Goal: Task Accomplishment & Management: Manage account settings

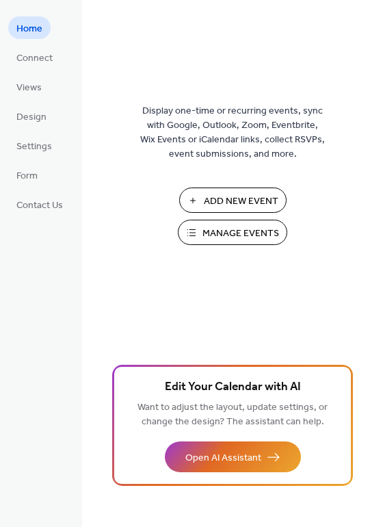
click at [232, 228] on span "Manage Events" at bounding box center [240, 233] width 77 height 14
click at [246, 230] on span "Manage Events" at bounding box center [240, 233] width 77 height 14
click at [238, 239] on span "Manage Events" at bounding box center [240, 233] width 77 height 14
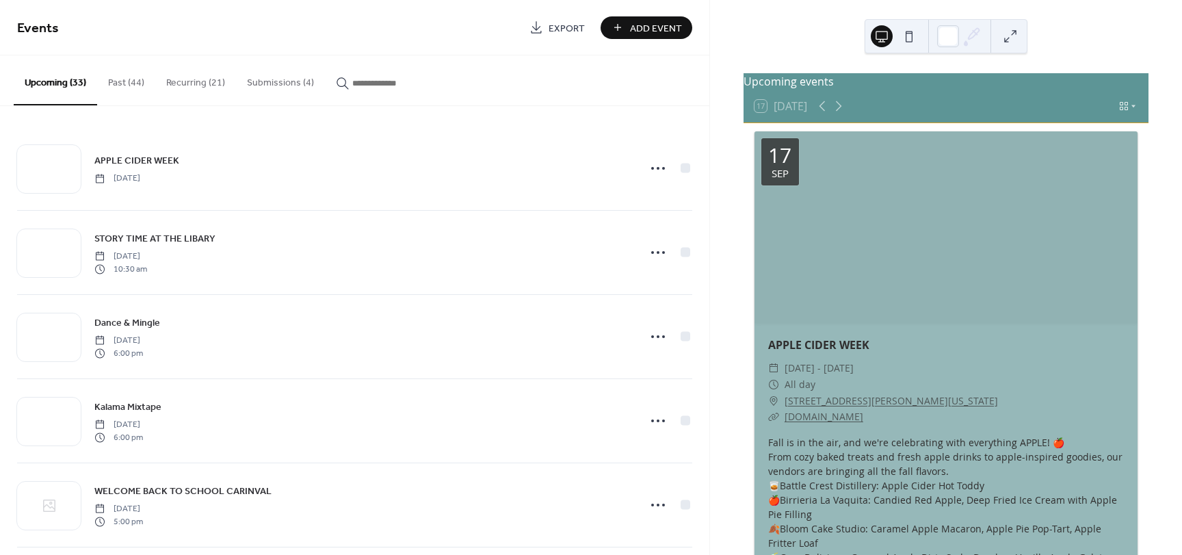
click at [295, 83] on button "Submissions (4)" at bounding box center [280, 79] width 89 height 49
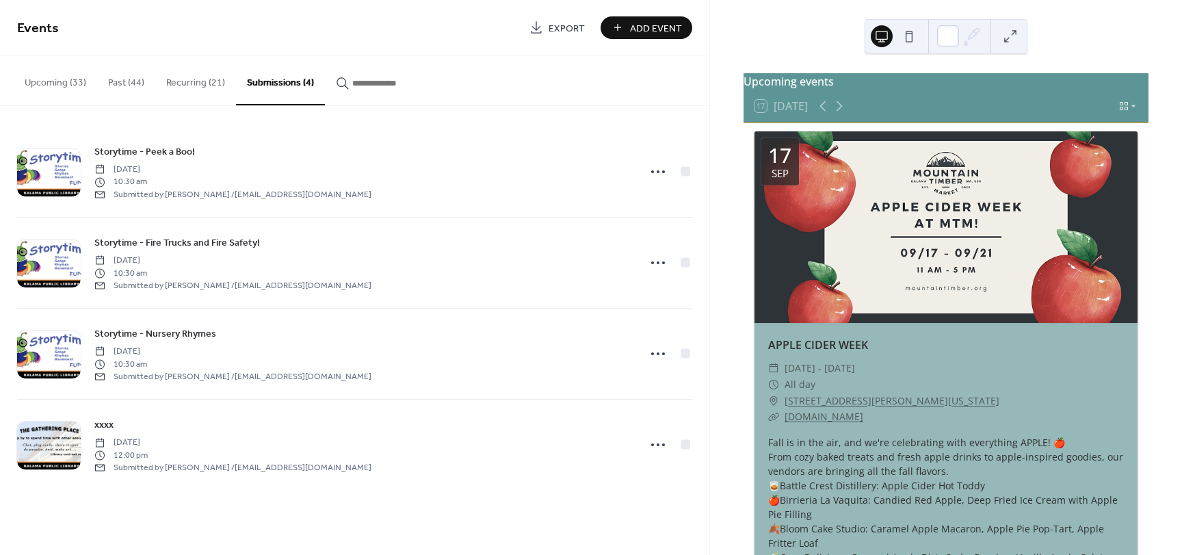
click at [76, 88] on button "Upcoming (33)" at bounding box center [55, 79] width 83 height 49
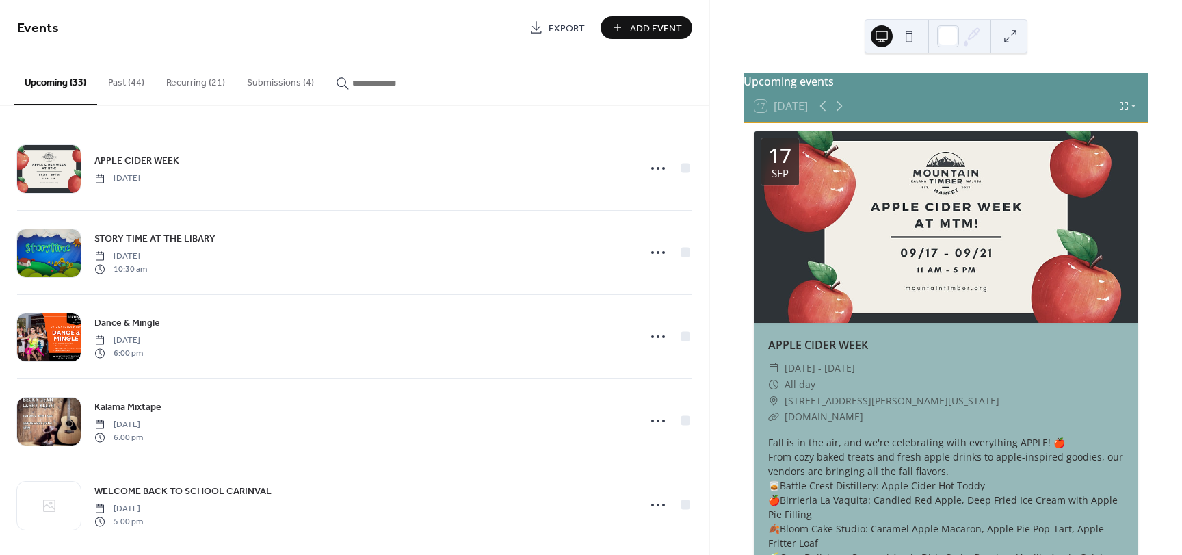
click at [352, 81] on input "button" at bounding box center [393, 83] width 82 height 14
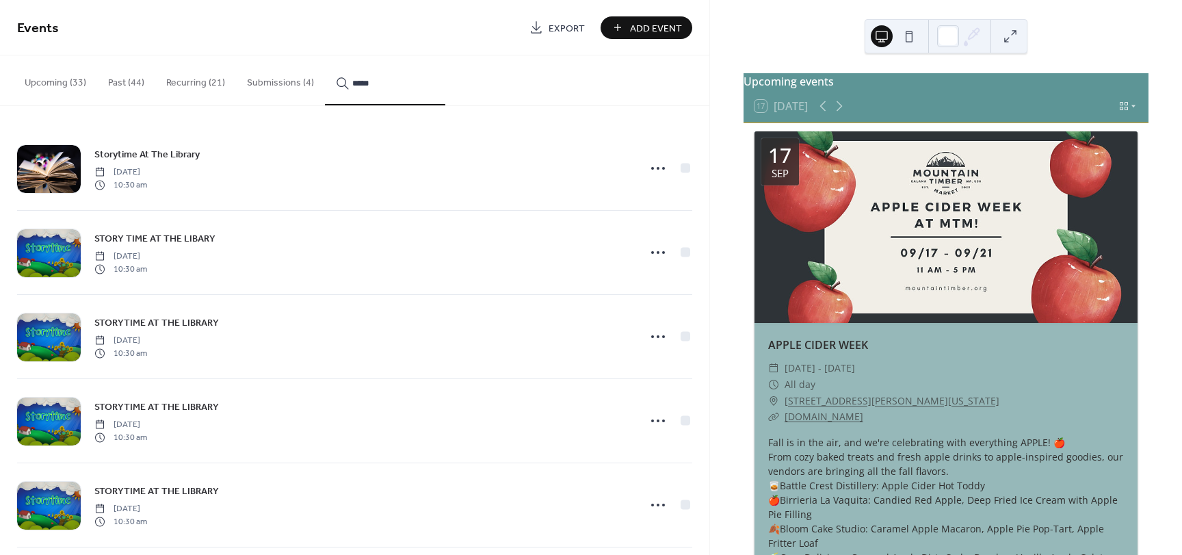
type input "*****"
click at [654, 254] on icon at bounding box center [658, 252] width 22 height 22
click at [624, 344] on span "Delete" at bounding box center [629, 339] width 26 height 14
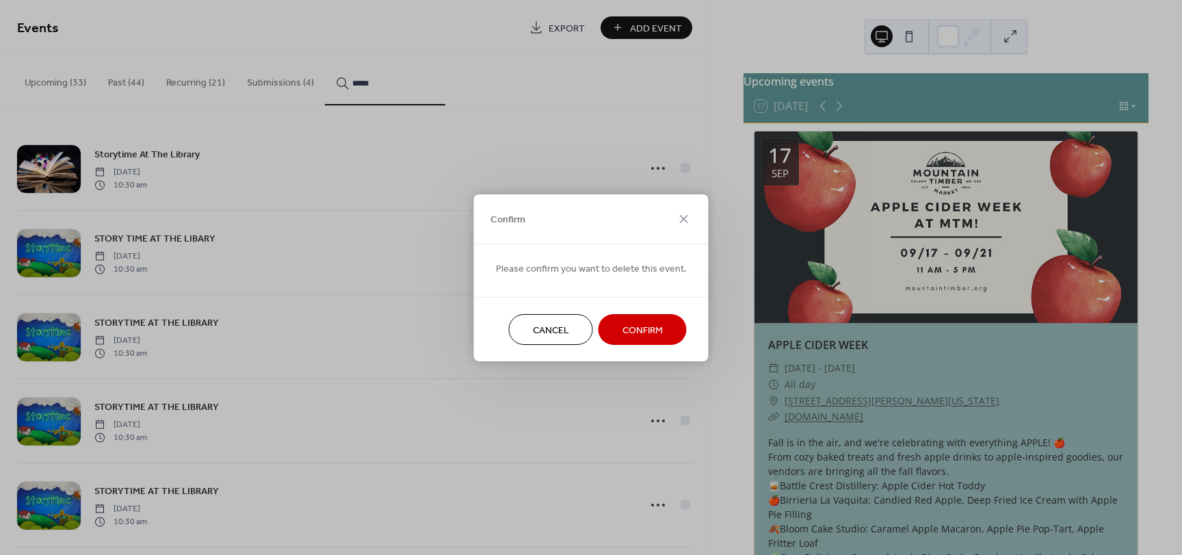
click at [635, 326] on span "Confirm" at bounding box center [642, 330] width 40 height 14
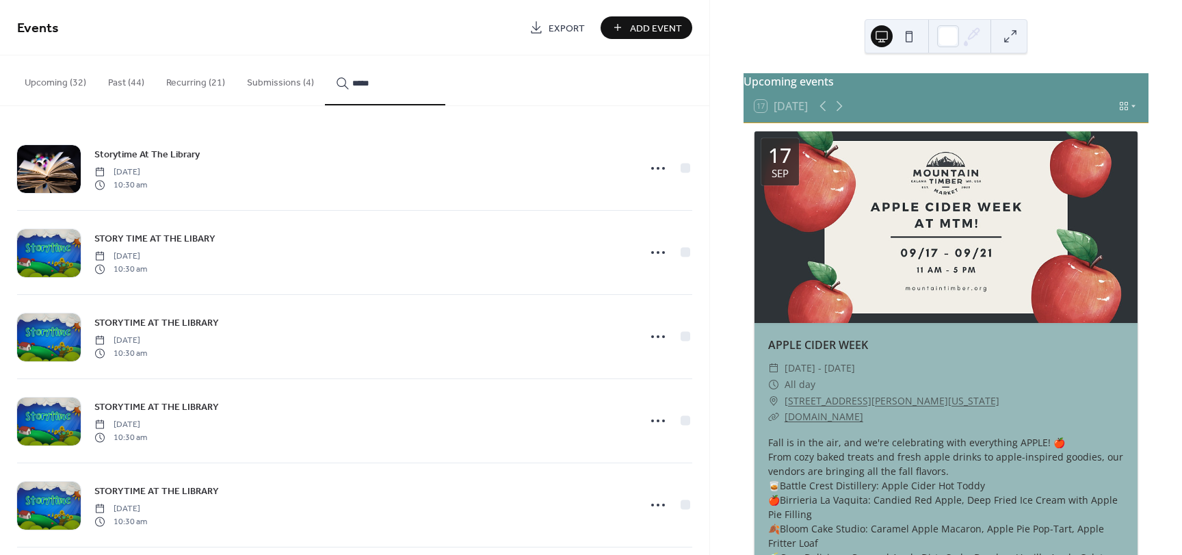
click at [658, 250] on icon at bounding box center [658, 252] width 22 height 22
click at [644, 338] on div "Delete" at bounding box center [628, 338] width 79 height 20
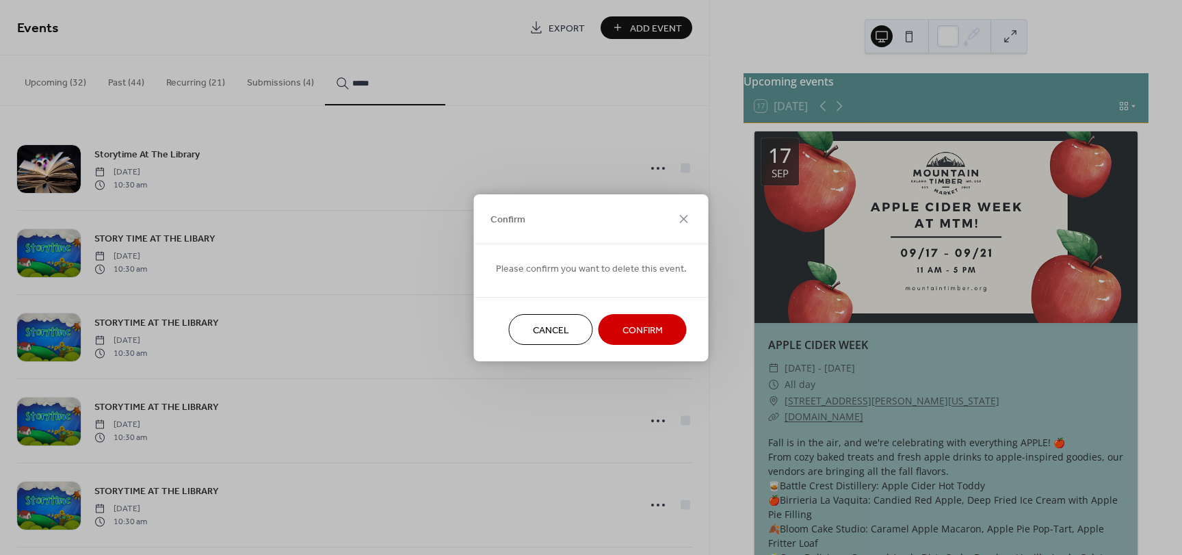
click at [655, 323] on span "Confirm" at bounding box center [642, 330] width 40 height 14
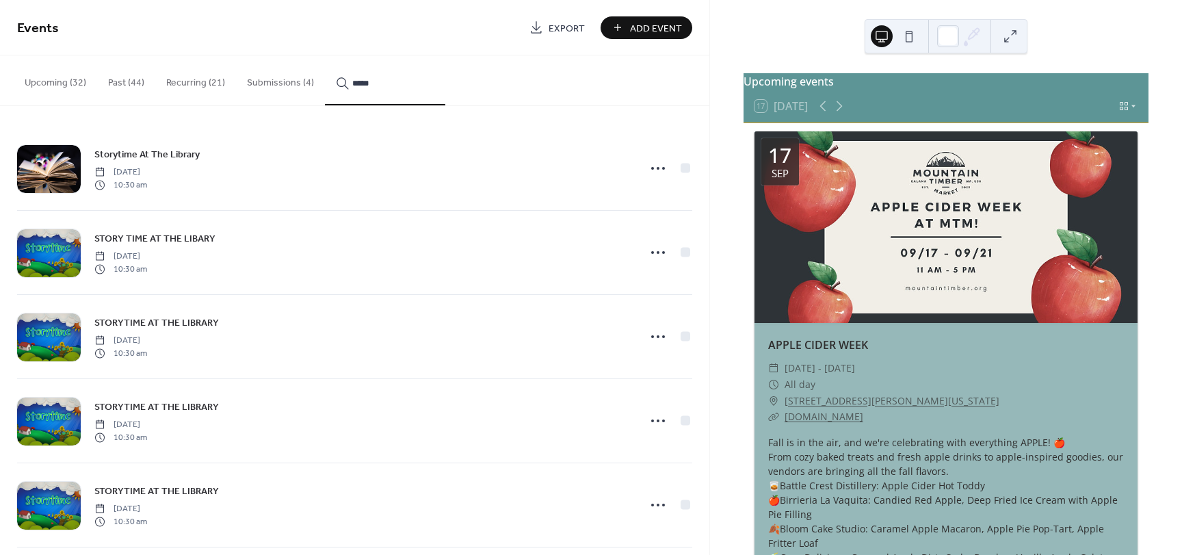
click at [657, 337] on circle at bounding box center [658, 336] width 3 height 3
click at [632, 422] on span "Delete" at bounding box center [629, 424] width 26 height 14
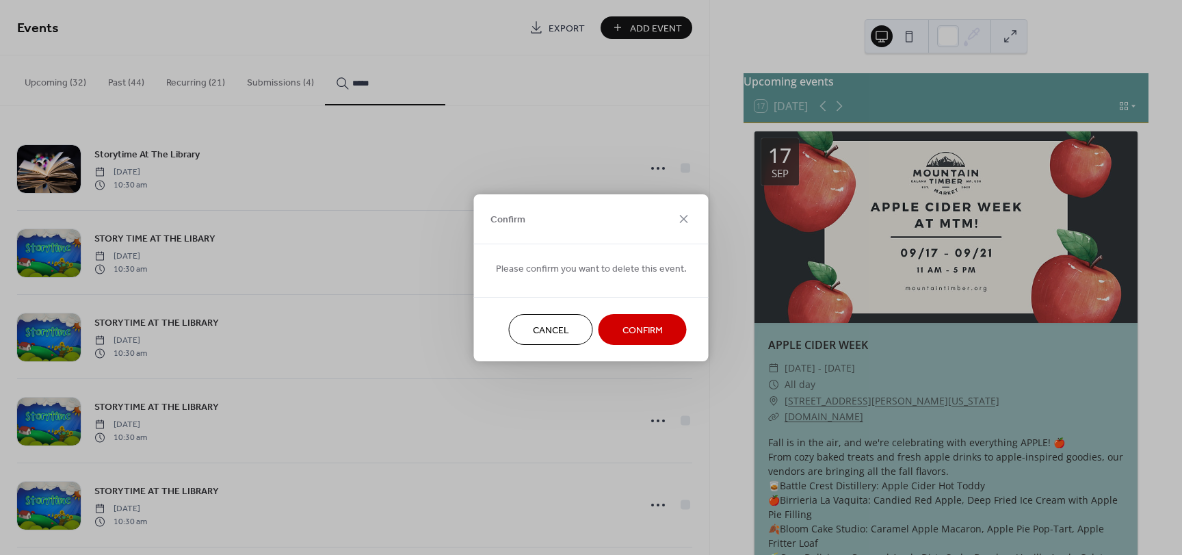
click at [636, 329] on span "Confirm" at bounding box center [642, 330] width 40 height 14
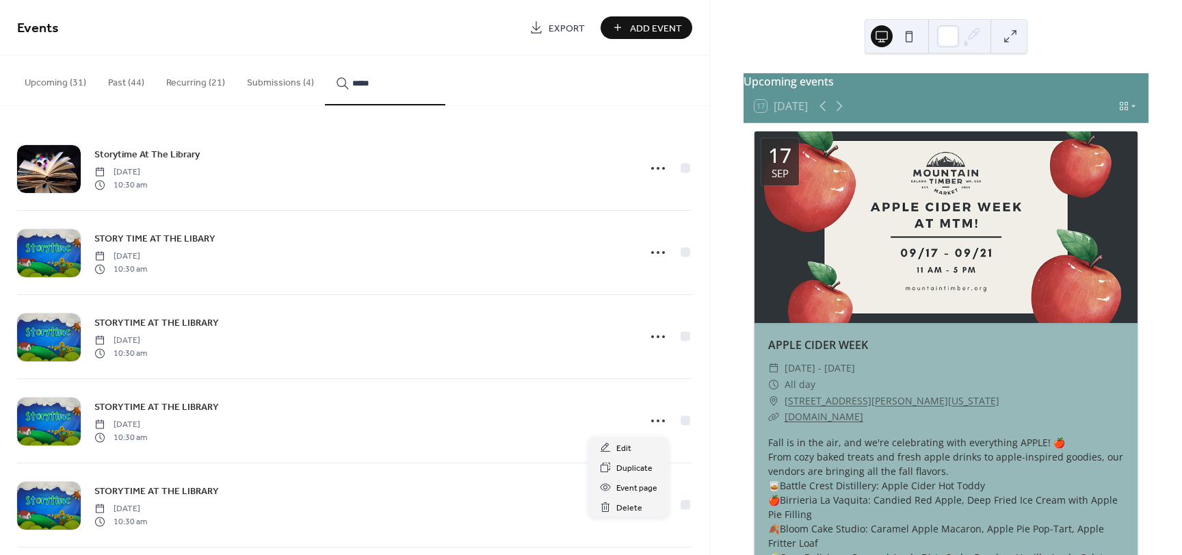
click at [652, 420] on icon at bounding box center [658, 421] width 22 height 22
click at [623, 513] on span "Delete" at bounding box center [629, 508] width 26 height 14
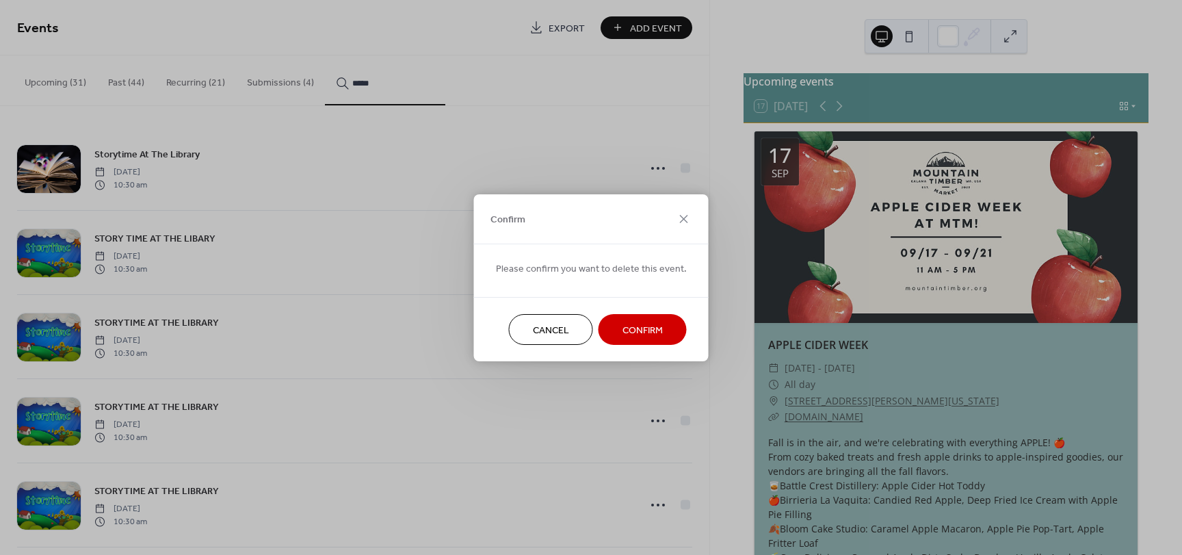
click at [635, 330] on span "Confirm" at bounding box center [642, 330] width 40 height 14
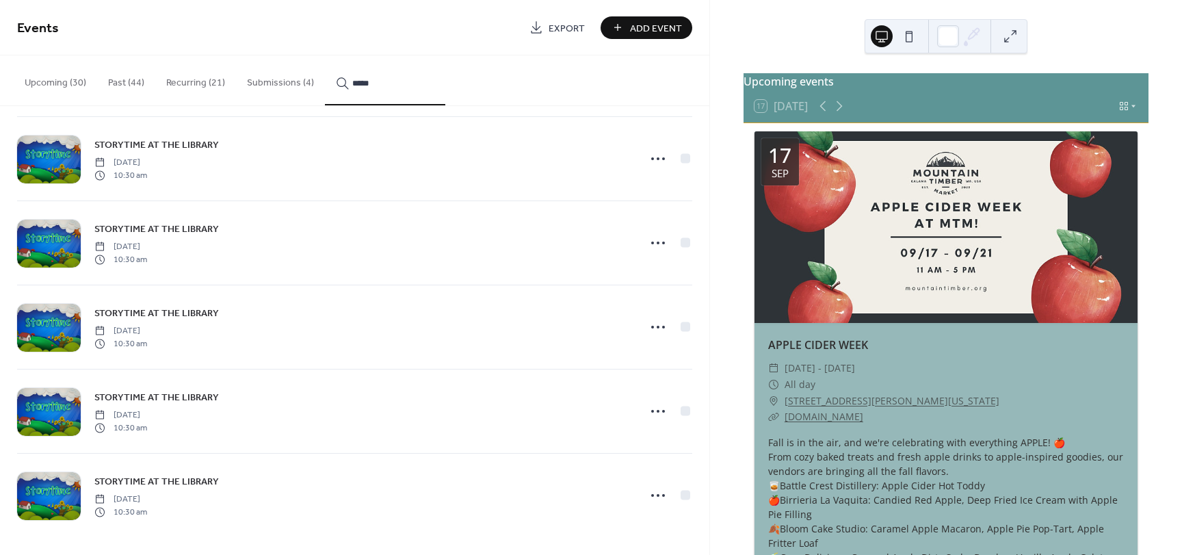
scroll to position [181, 0]
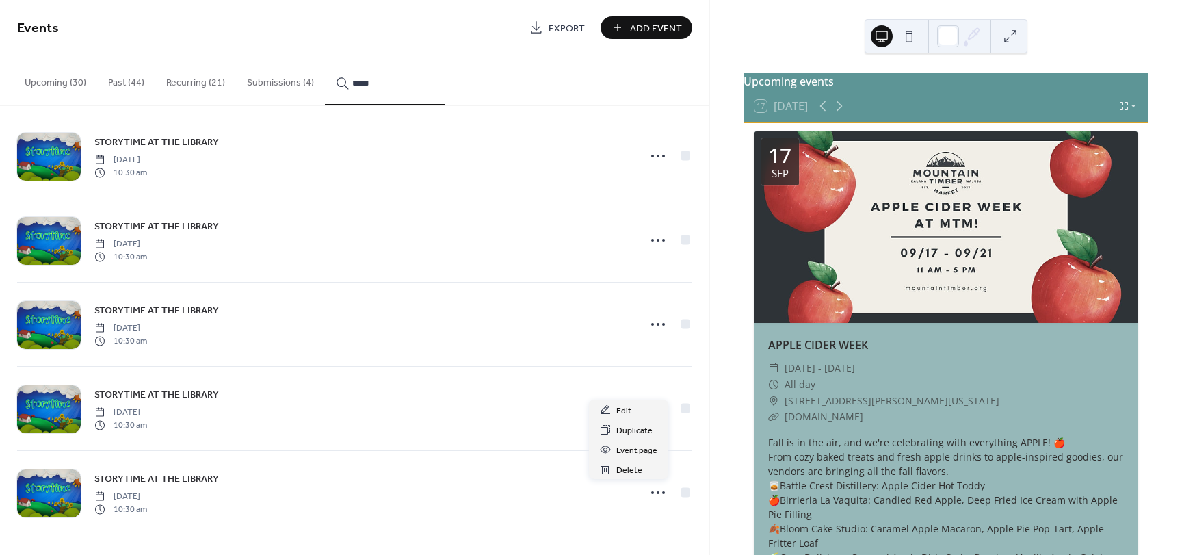
click at [661, 488] on icon at bounding box center [658, 493] width 22 height 22
click at [636, 468] on span "Delete" at bounding box center [629, 470] width 26 height 14
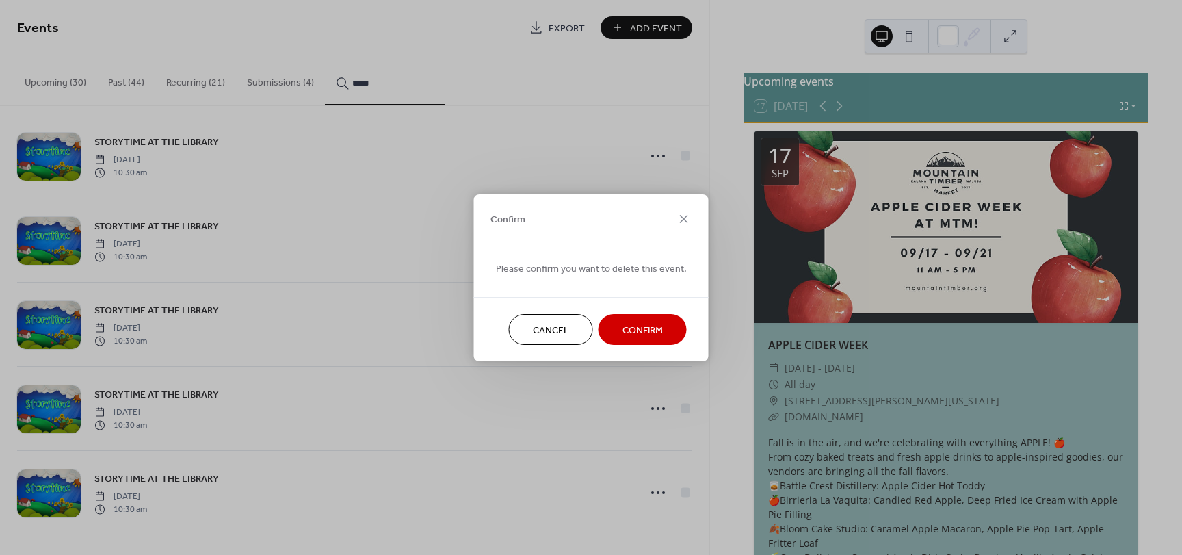
click at [640, 328] on span "Confirm" at bounding box center [642, 330] width 40 height 14
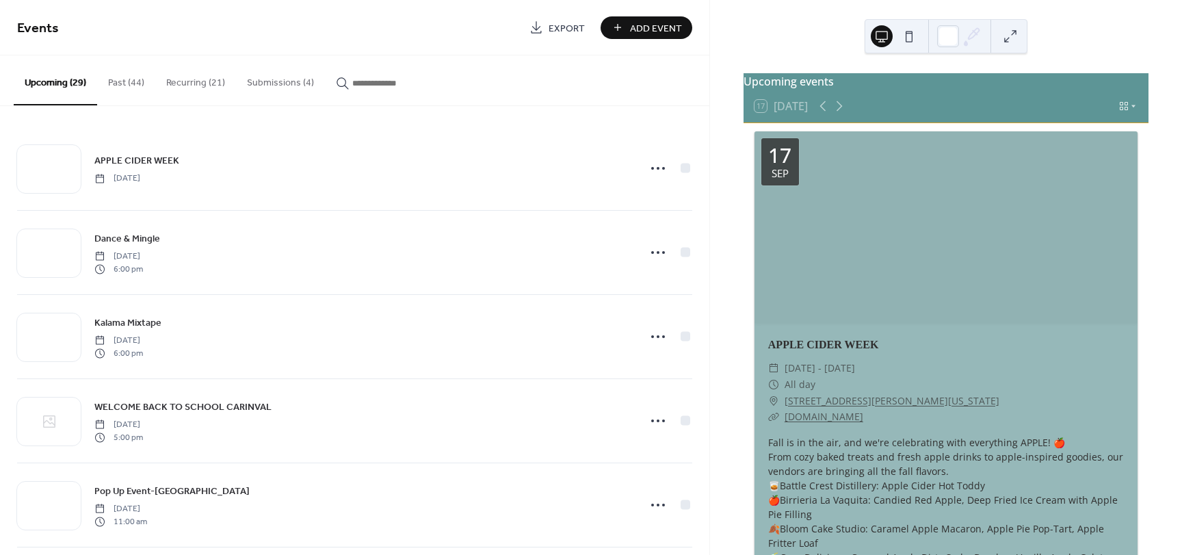
click at [356, 82] on input "button" at bounding box center [393, 83] width 82 height 14
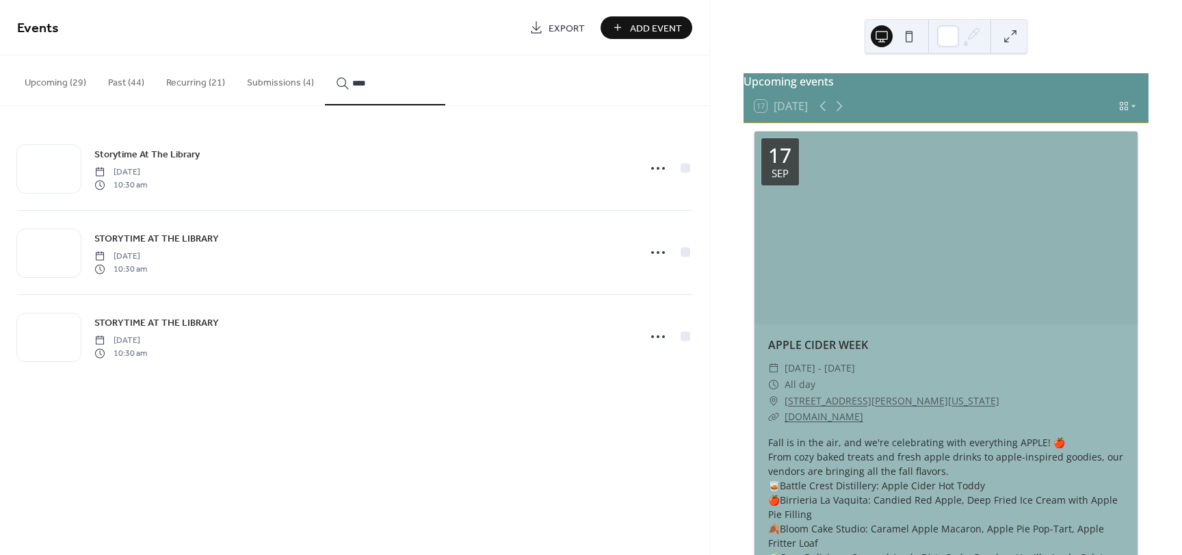
type input "****"
click at [658, 252] on circle at bounding box center [658, 252] width 3 height 3
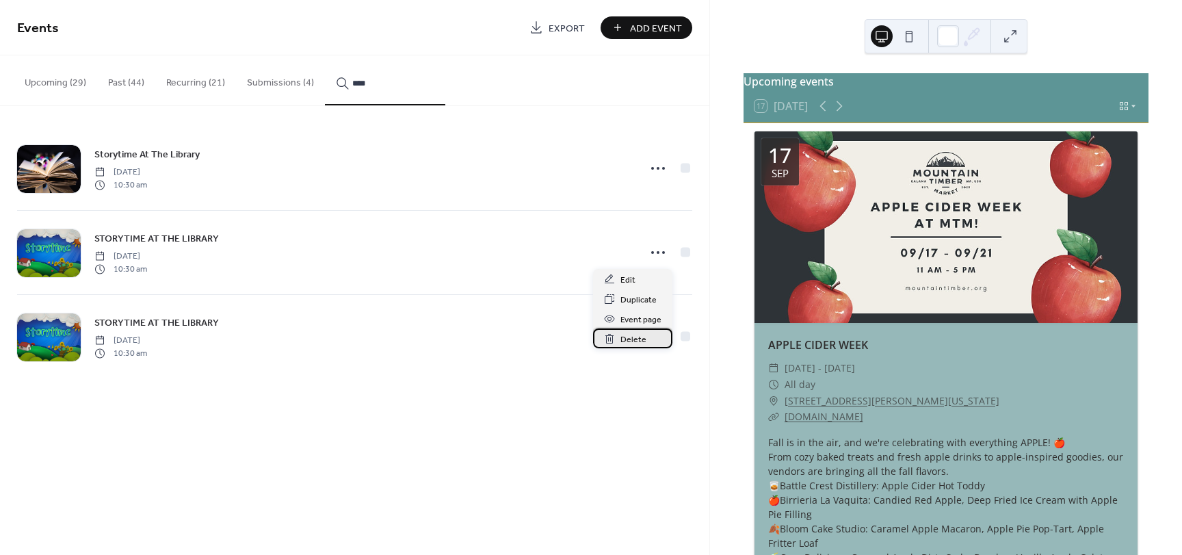
click at [635, 343] on span "Delete" at bounding box center [633, 339] width 26 height 14
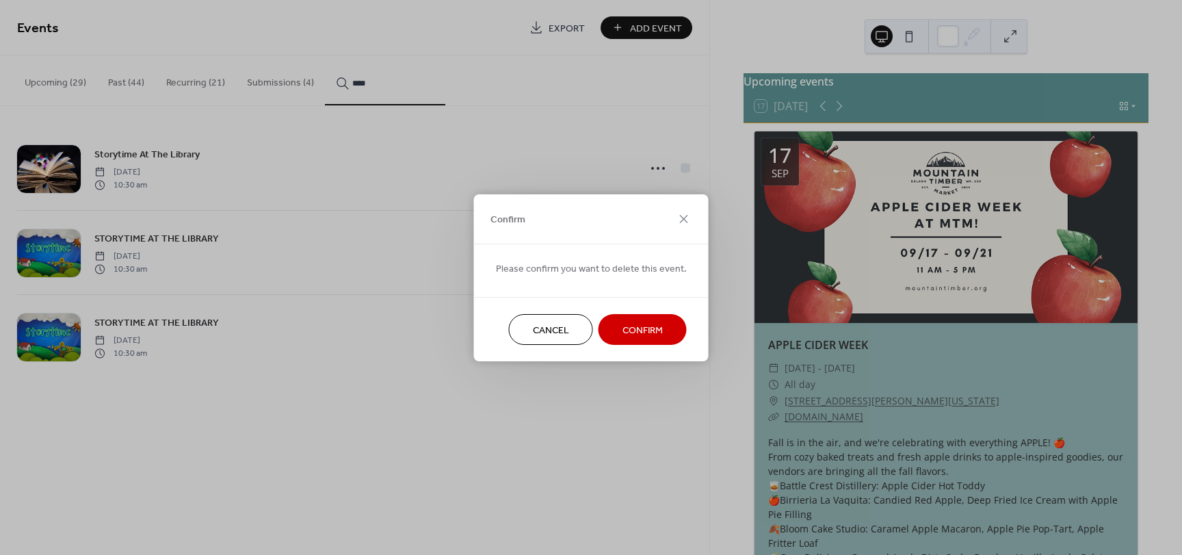
click at [645, 327] on span "Confirm" at bounding box center [642, 330] width 40 height 14
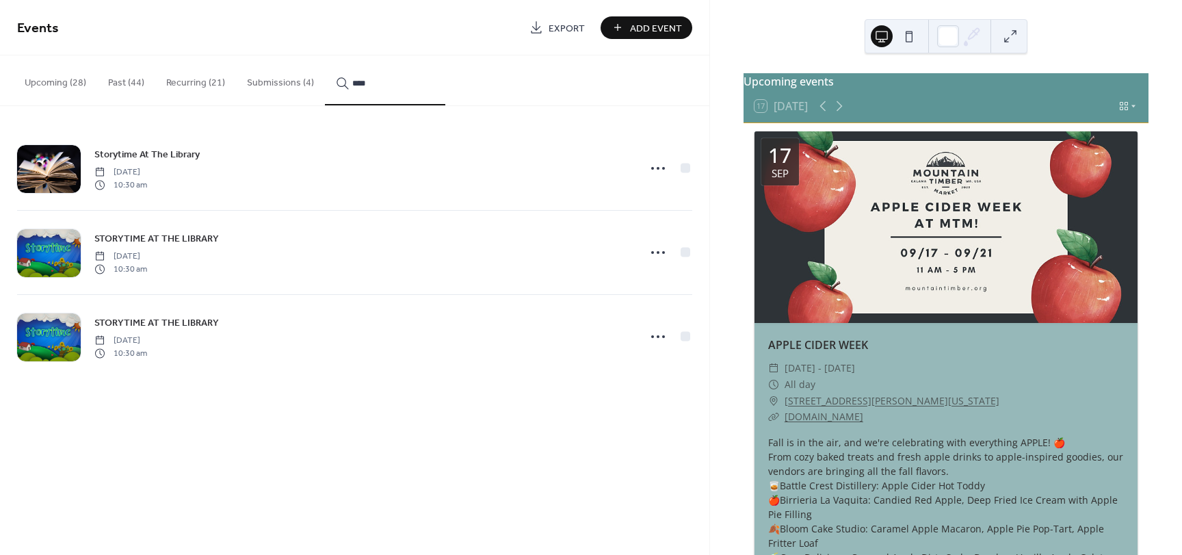
click at [659, 334] on icon at bounding box center [658, 337] width 22 height 22
click at [633, 423] on span "Delete" at bounding box center [633, 424] width 26 height 14
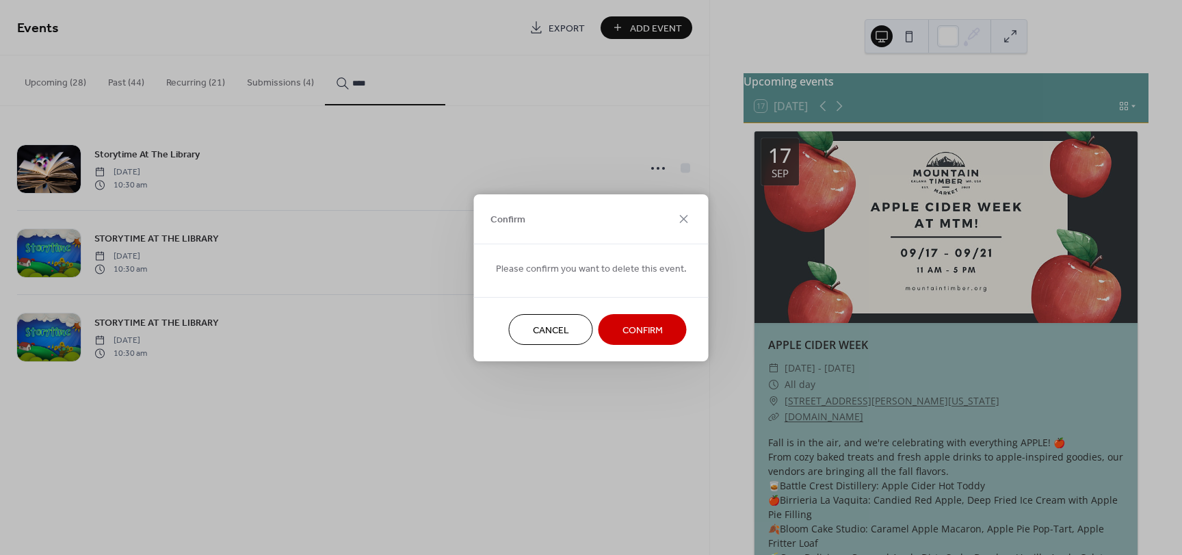
click at [648, 330] on span "Confirm" at bounding box center [642, 330] width 40 height 14
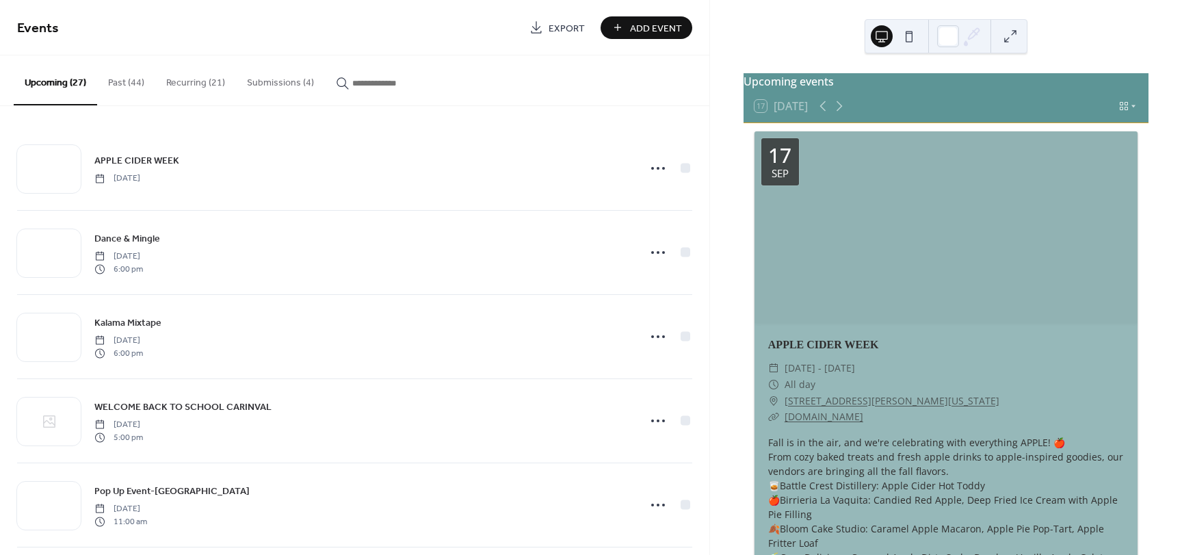
click at [368, 81] on input "button" at bounding box center [393, 83] width 82 height 14
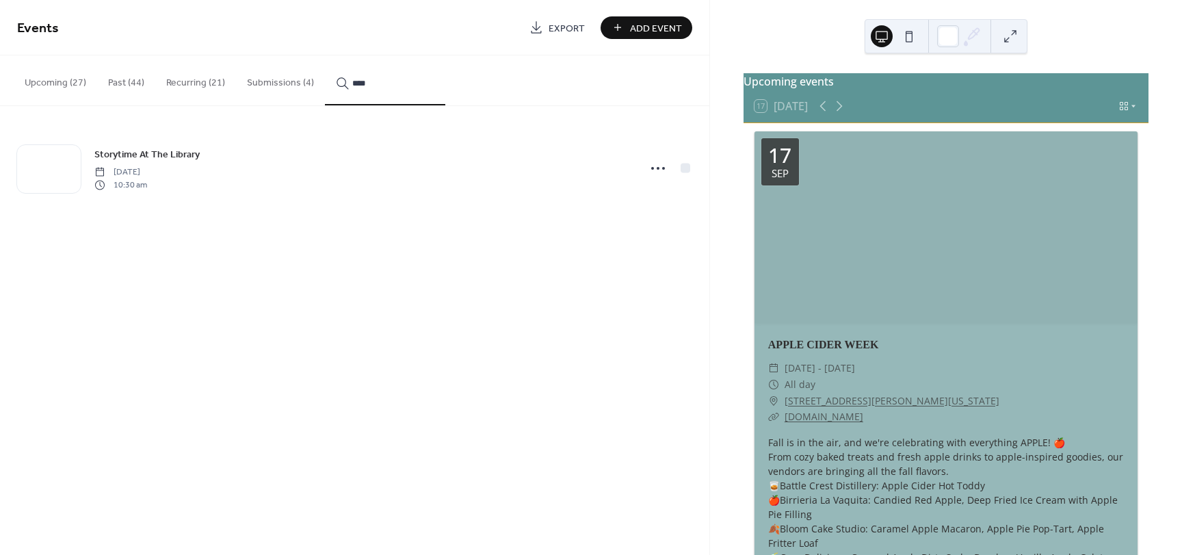
type input "****"
click at [274, 80] on button "Submissions (4)" at bounding box center [280, 79] width 89 height 49
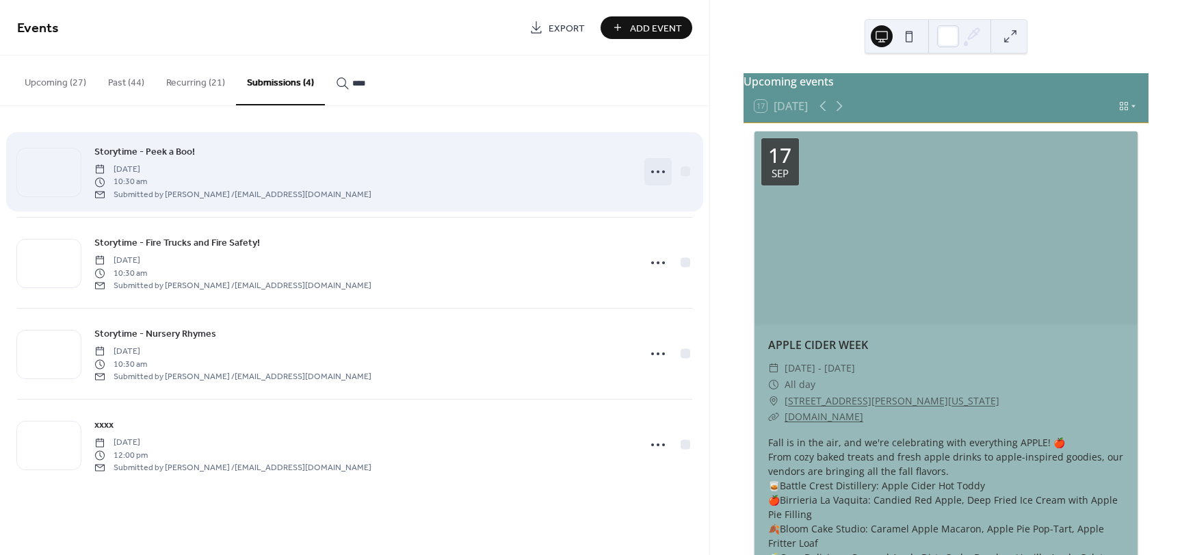
click at [659, 175] on icon at bounding box center [658, 172] width 22 height 22
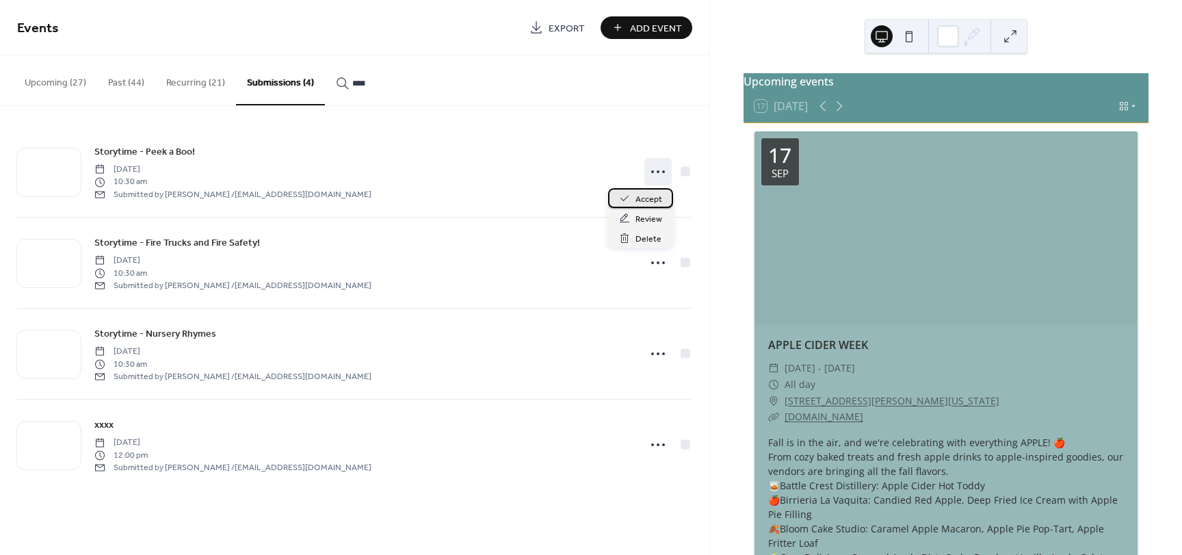
click at [656, 200] on span "Accept" at bounding box center [648, 199] width 27 height 14
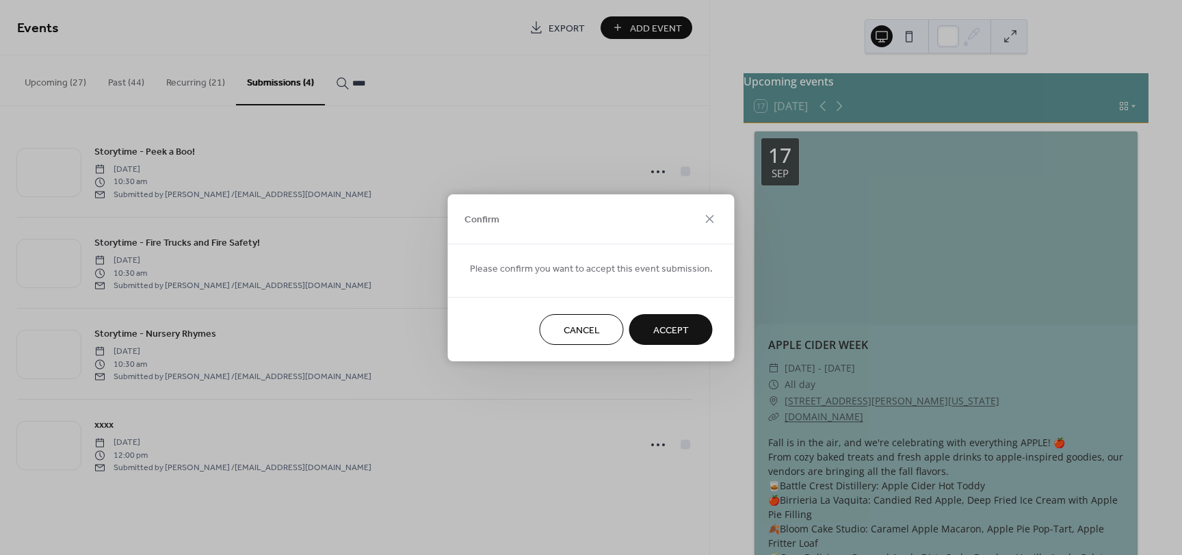
click at [648, 330] on button "Accept" at bounding box center [670, 329] width 83 height 31
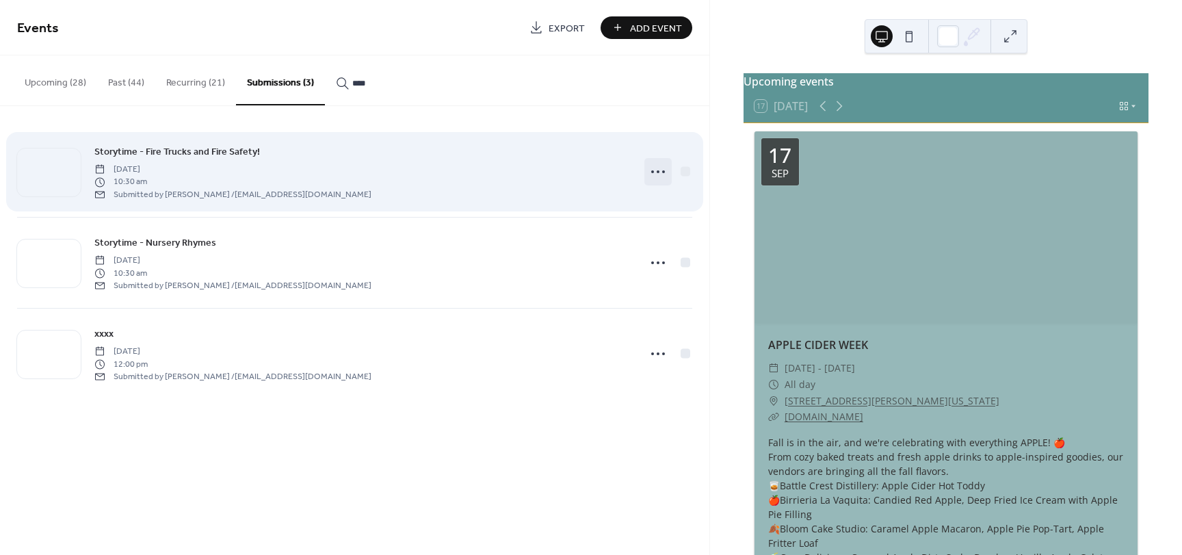
click at [655, 173] on icon at bounding box center [658, 172] width 22 height 22
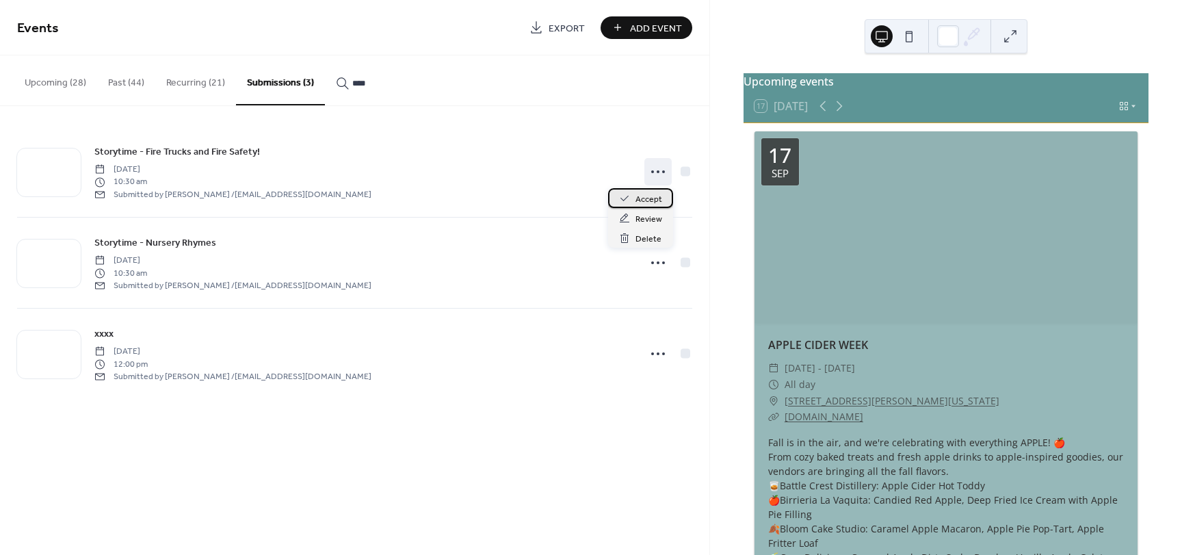
click at [649, 194] on span "Accept" at bounding box center [648, 199] width 27 height 14
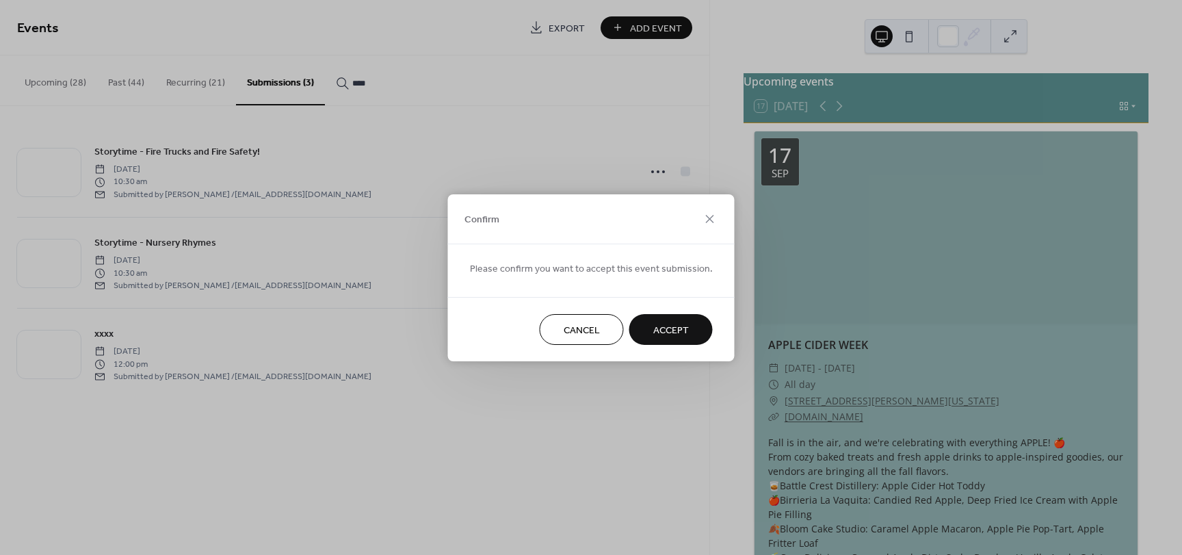
click at [667, 326] on span "Accept" at bounding box center [671, 330] width 36 height 14
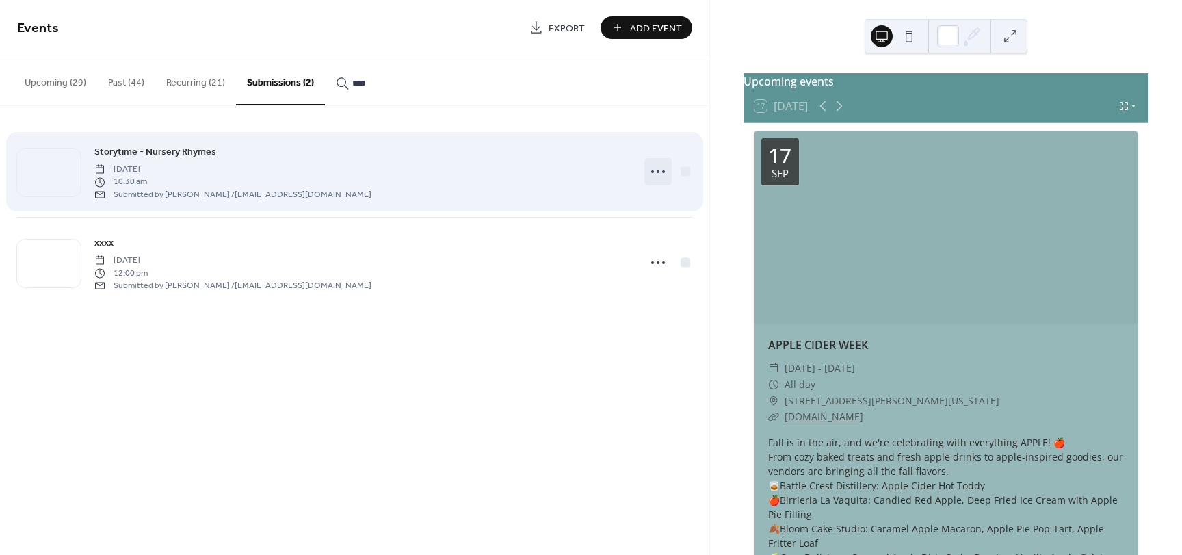
click at [658, 170] on icon at bounding box center [658, 172] width 22 height 22
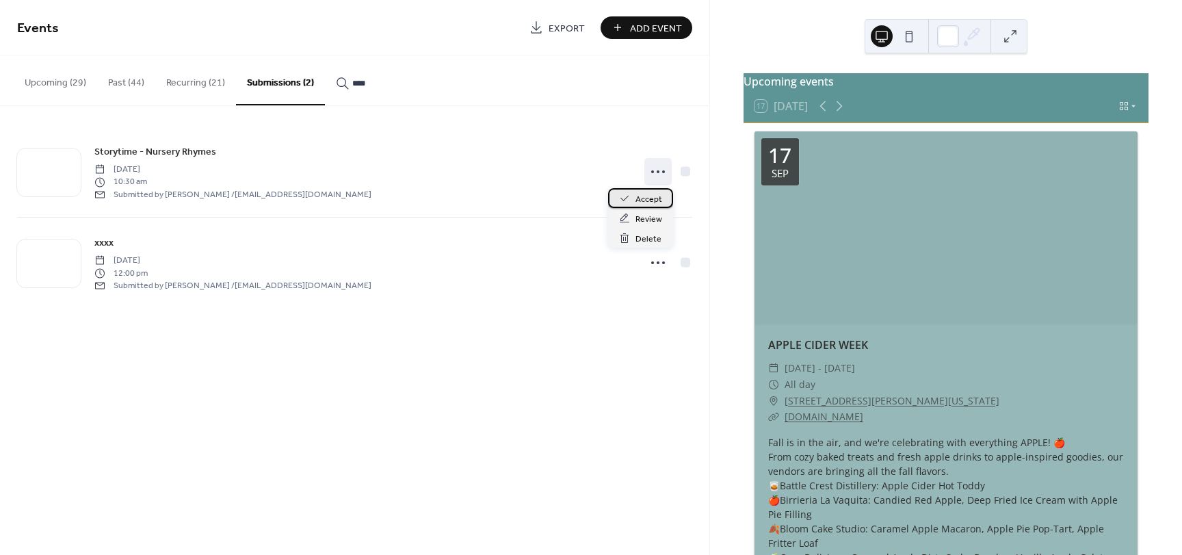
click at [655, 199] on span "Accept" at bounding box center [648, 199] width 27 height 14
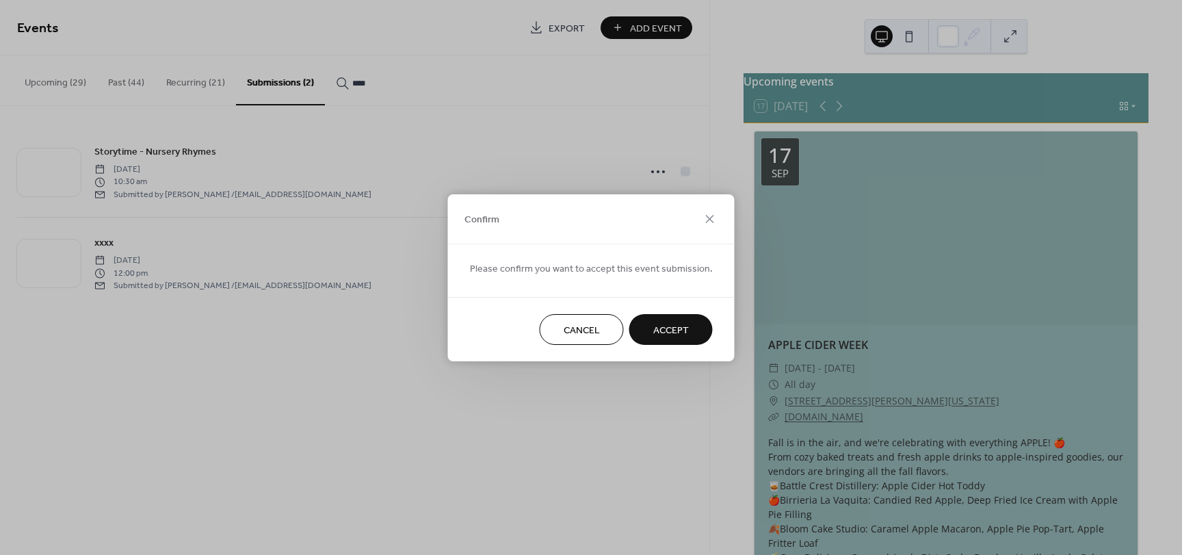
click at [670, 330] on span "Accept" at bounding box center [671, 330] width 36 height 14
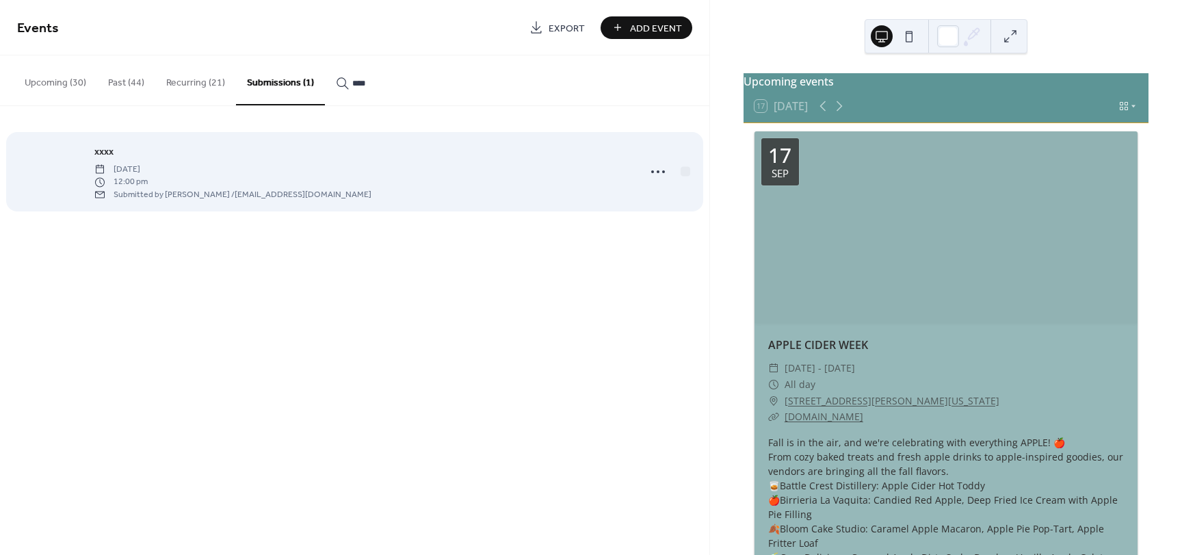
click at [39, 172] on div at bounding box center [49, 172] width 64 height 48
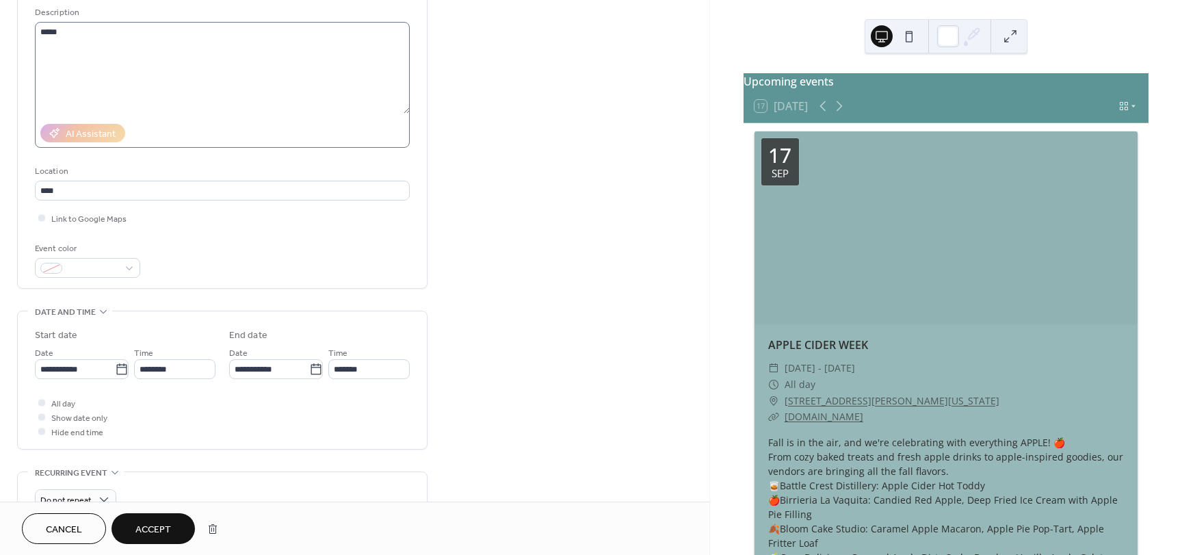
scroll to position [342, 0]
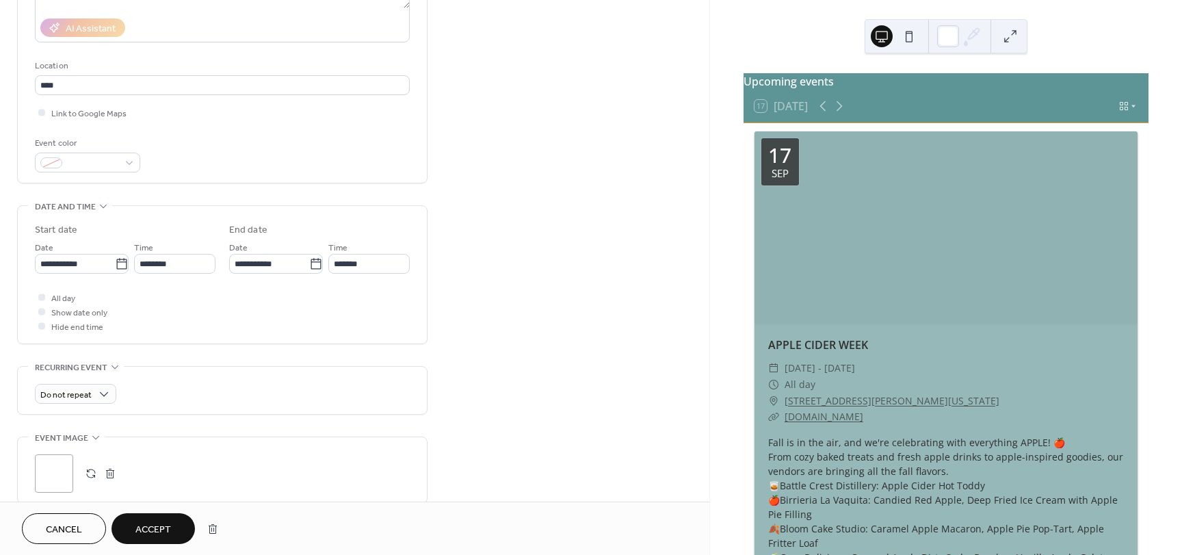
click at [55, 536] on span "Cancel" at bounding box center [64, 530] width 36 height 14
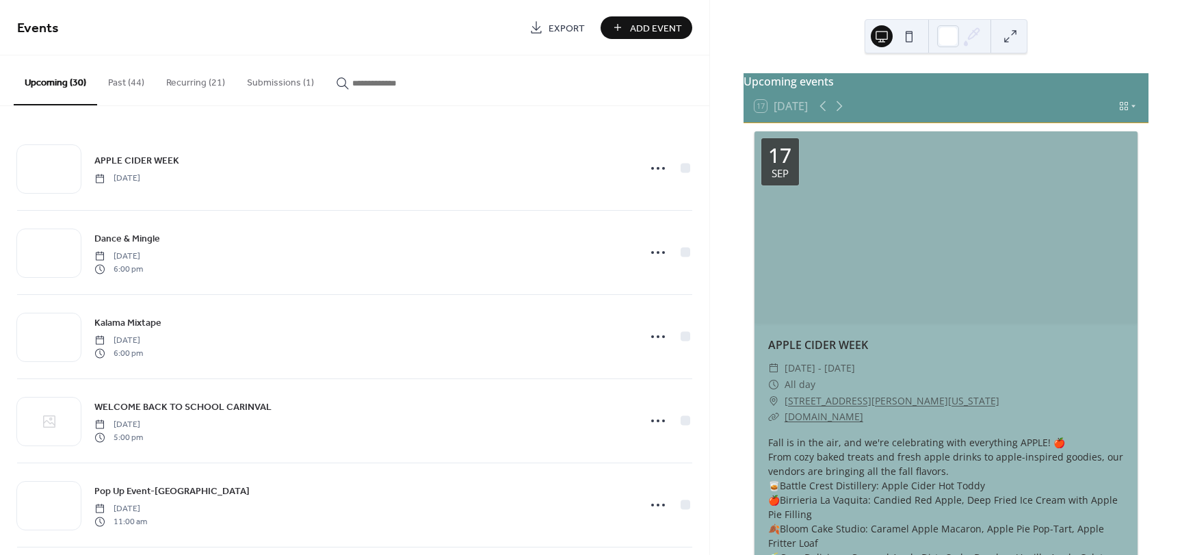
click at [342, 86] on icon "button" at bounding box center [343, 84] width 14 height 14
click at [352, 86] on input "button" at bounding box center [393, 83] width 82 height 14
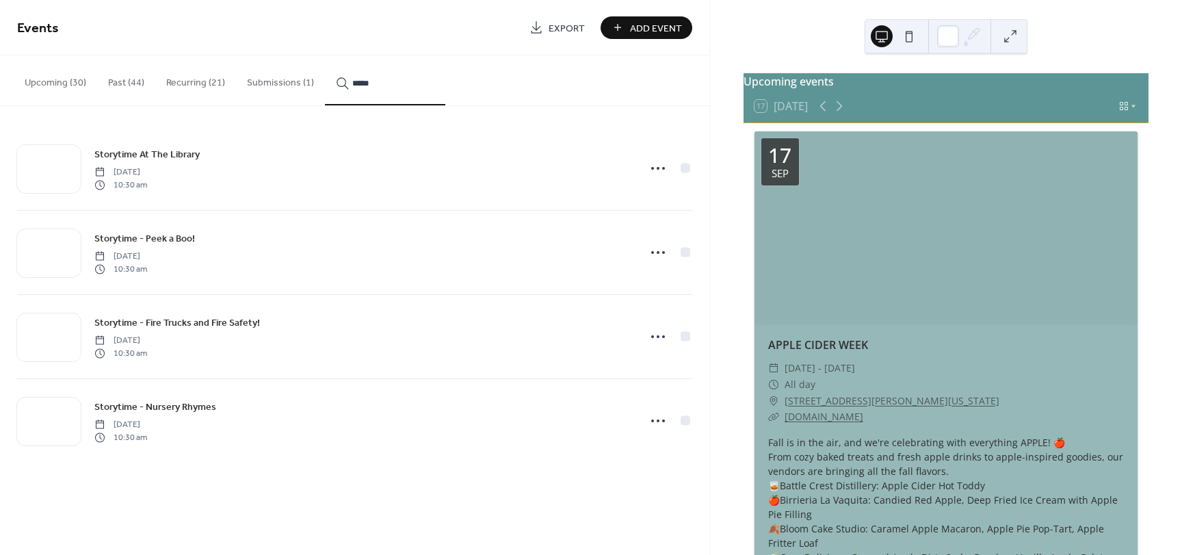
type input "*****"
click at [656, 249] on icon at bounding box center [658, 252] width 22 height 22
click at [139, 239] on span "Storytime - Peek a Boo!" at bounding box center [144, 239] width 101 height 14
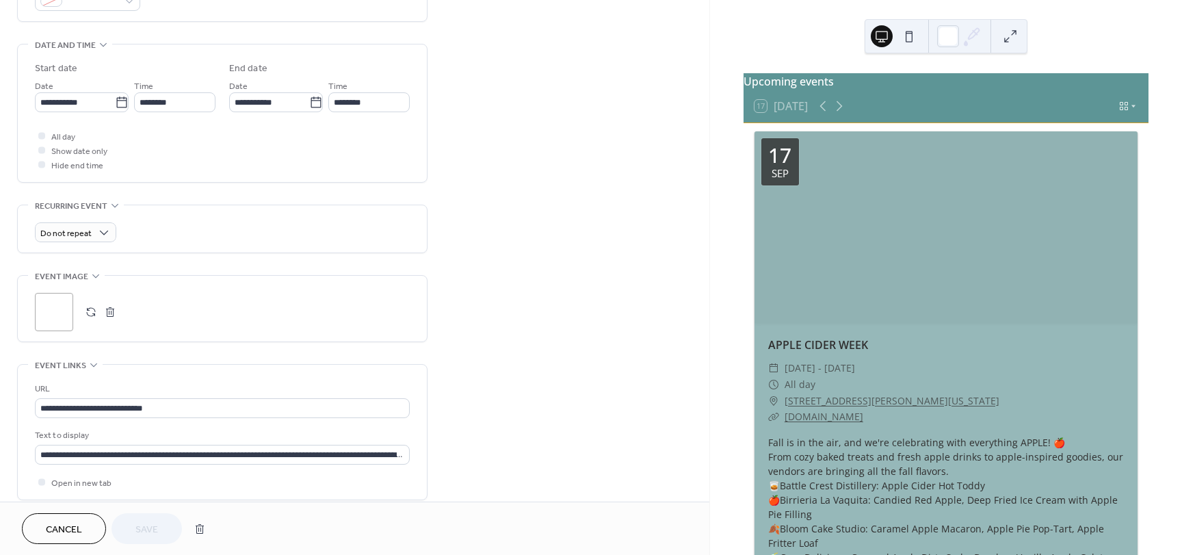
scroll to position [616, 0]
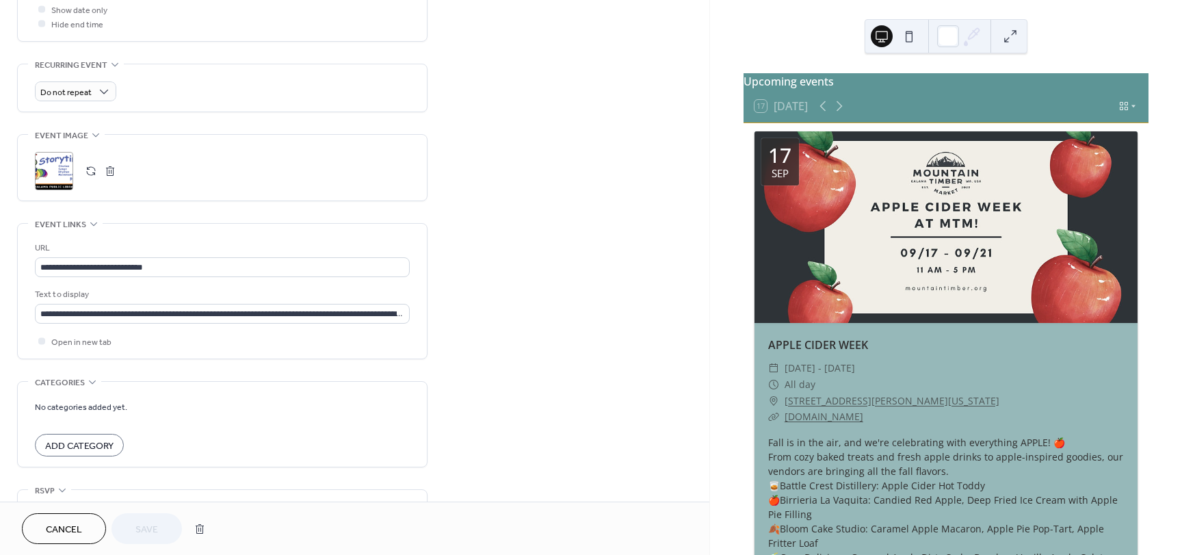
click at [70, 525] on span "Cancel" at bounding box center [64, 530] width 36 height 14
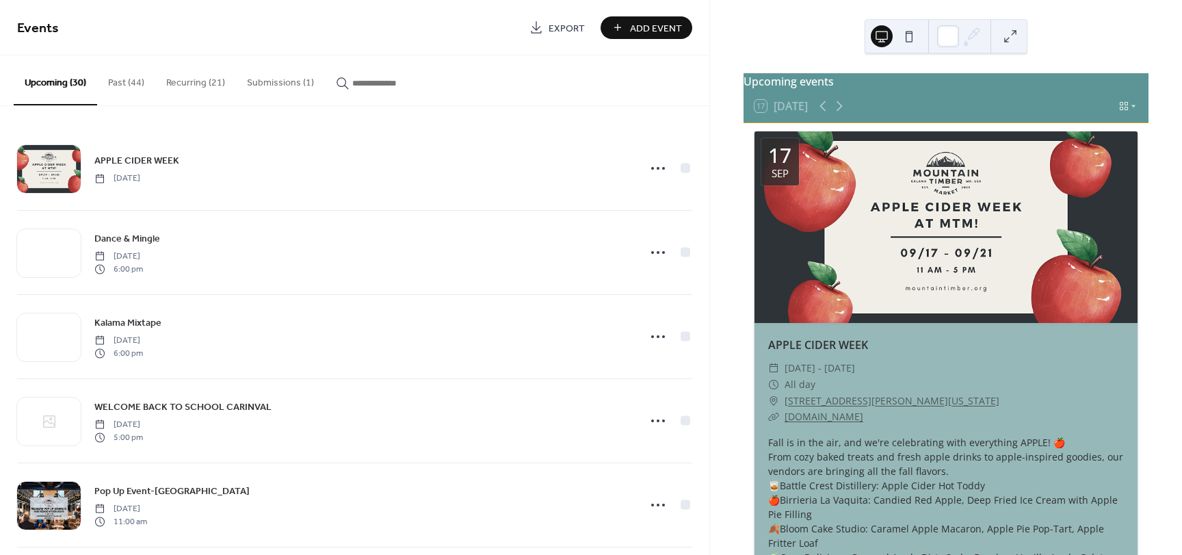
click at [274, 85] on button "Submissions (1)" at bounding box center [280, 79] width 89 height 49
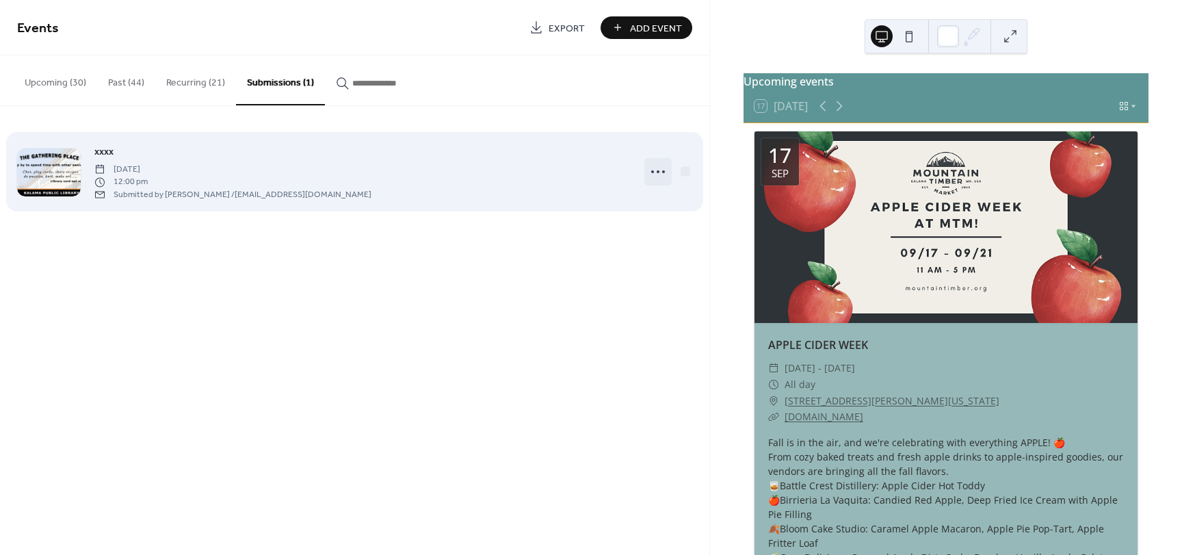
click at [662, 172] on circle at bounding box center [663, 171] width 3 height 3
click at [44, 185] on div at bounding box center [49, 172] width 64 height 48
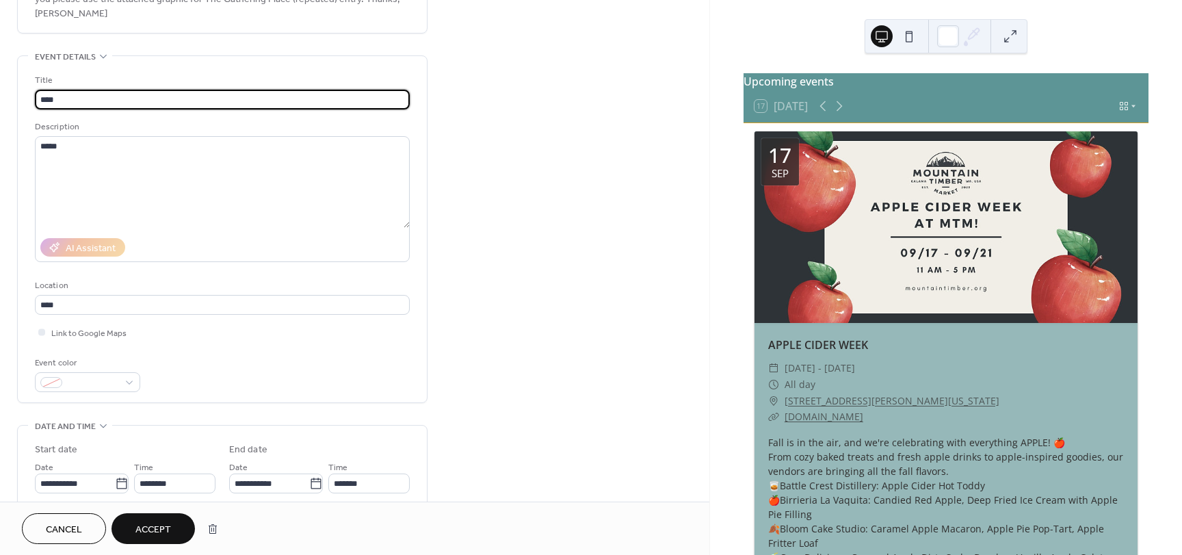
scroll to position [90, 0]
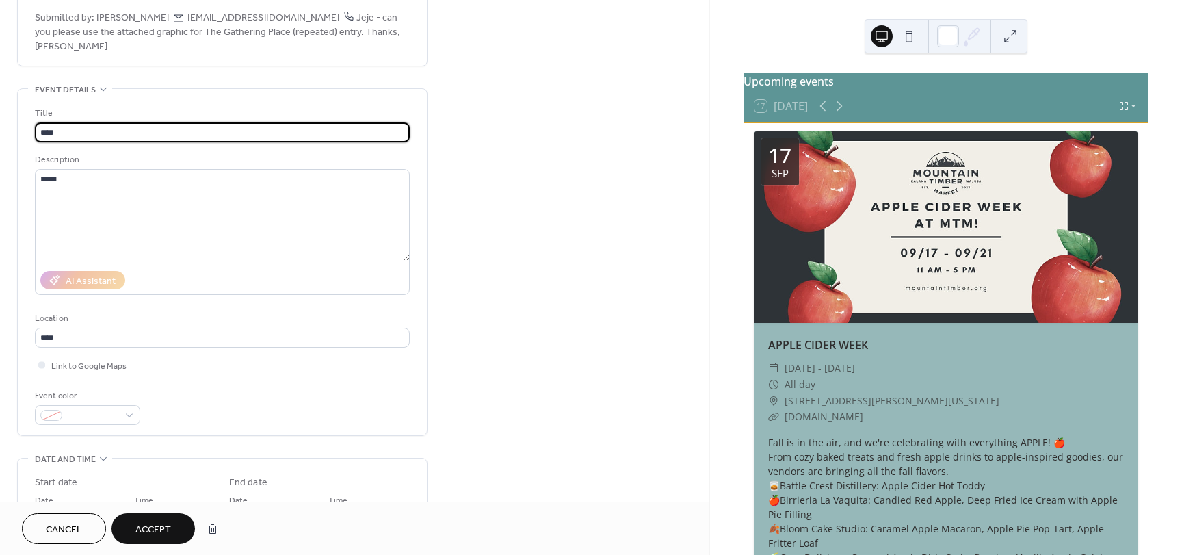
click at [63, 523] on span "Cancel" at bounding box center [64, 530] width 36 height 14
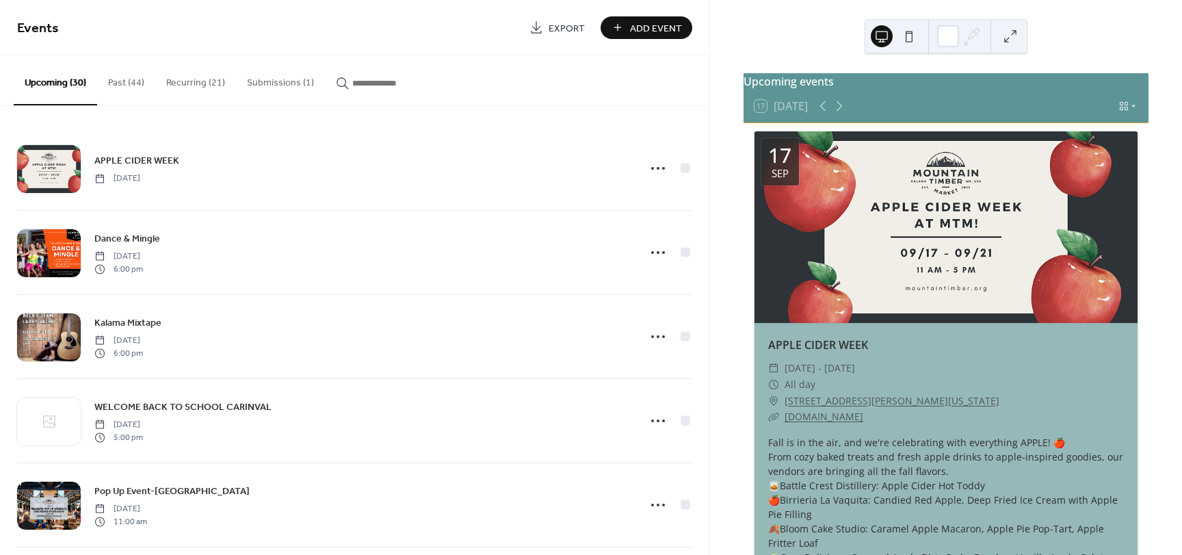
click at [254, 76] on button "Submissions (1)" at bounding box center [280, 79] width 89 height 49
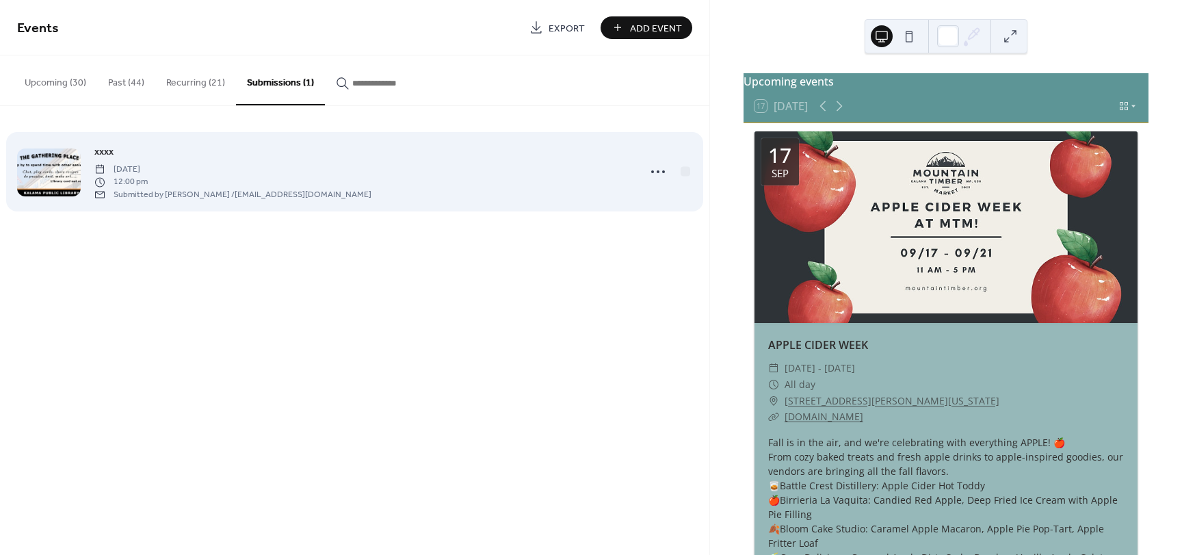
click at [71, 158] on div at bounding box center [49, 172] width 64 height 48
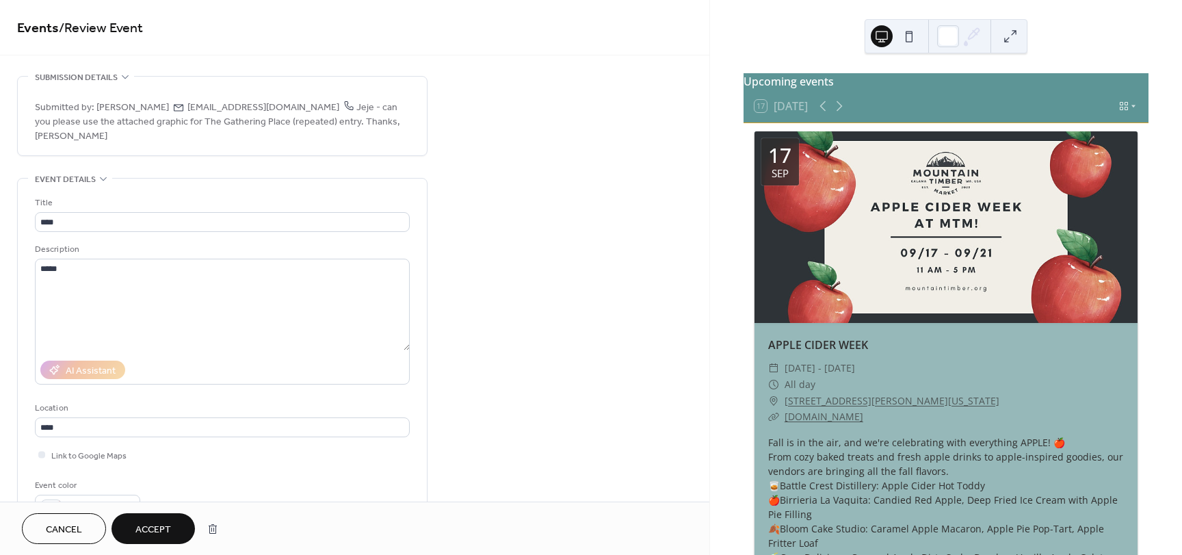
click at [68, 529] on span "Cancel" at bounding box center [64, 530] width 36 height 14
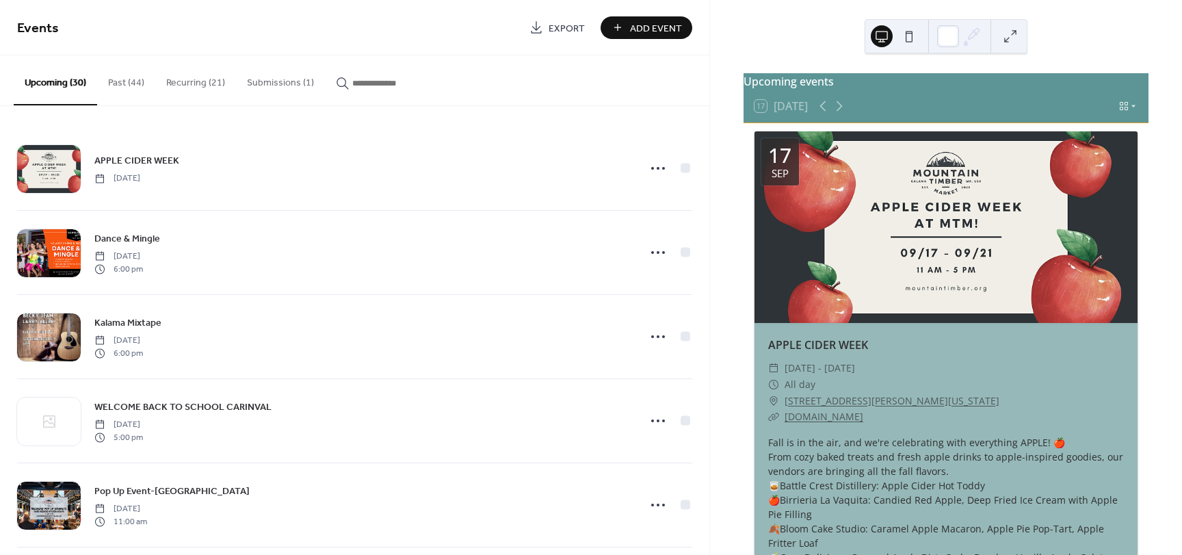
click at [337, 79] on icon "button" at bounding box center [343, 84] width 14 height 14
click at [352, 79] on input "button" at bounding box center [393, 83] width 82 height 14
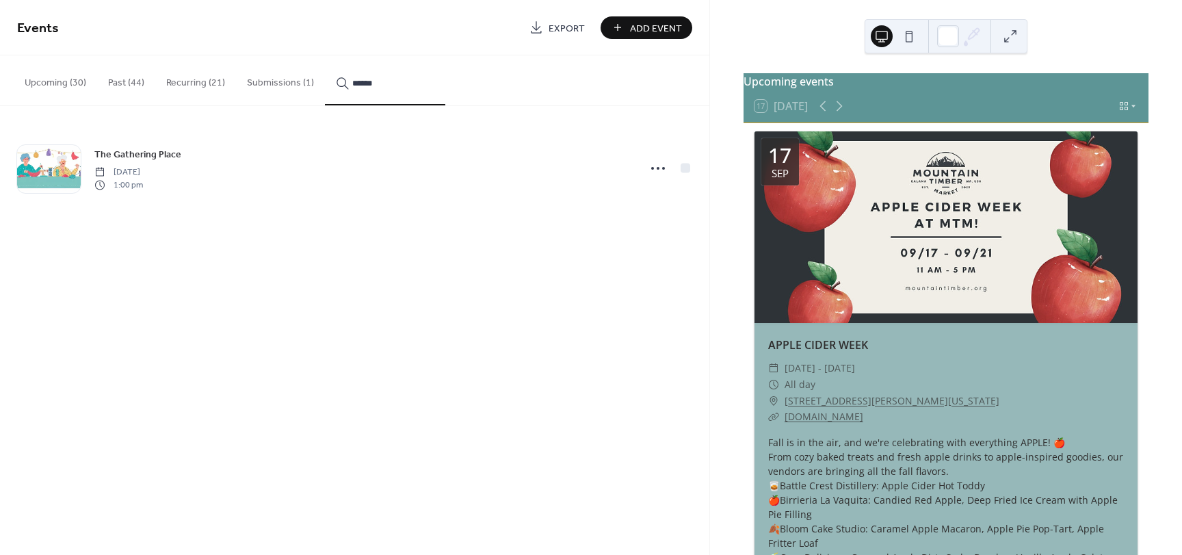
type input "******"
click at [661, 163] on icon at bounding box center [658, 168] width 22 height 22
click at [631, 248] on span "Delete" at bounding box center [633, 255] width 26 height 14
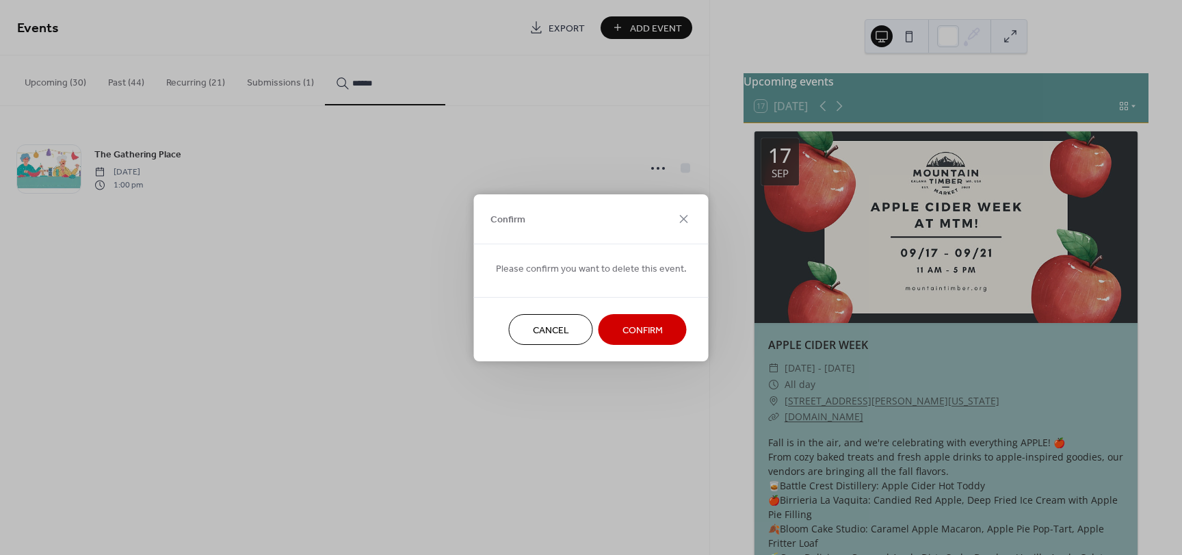
click at [627, 333] on span "Confirm" at bounding box center [642, 330] width 40 height 14
